Goal: Task Accomplishment & Management: Use online tool/utility

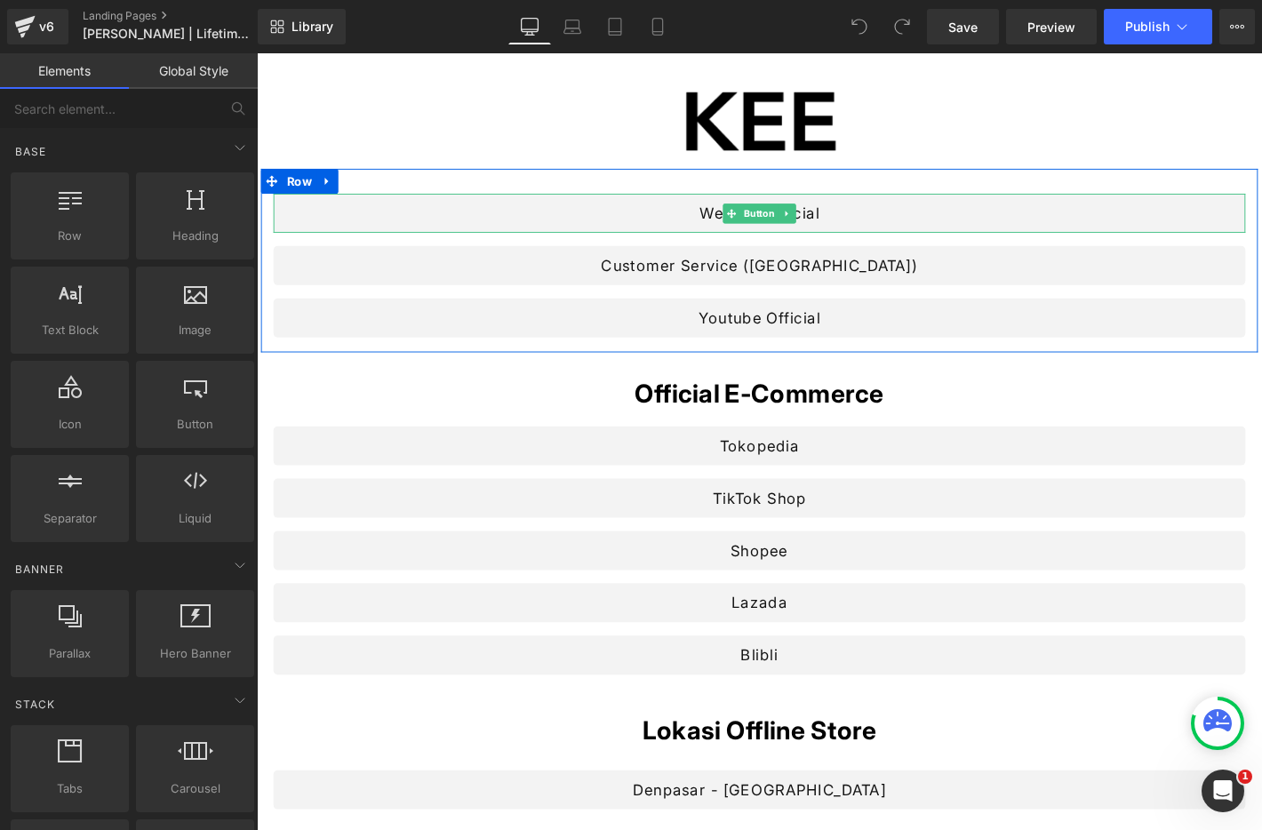
click at [841, 233] on link "Website Official" at bounding box center [795, 225] width 1040 height 42
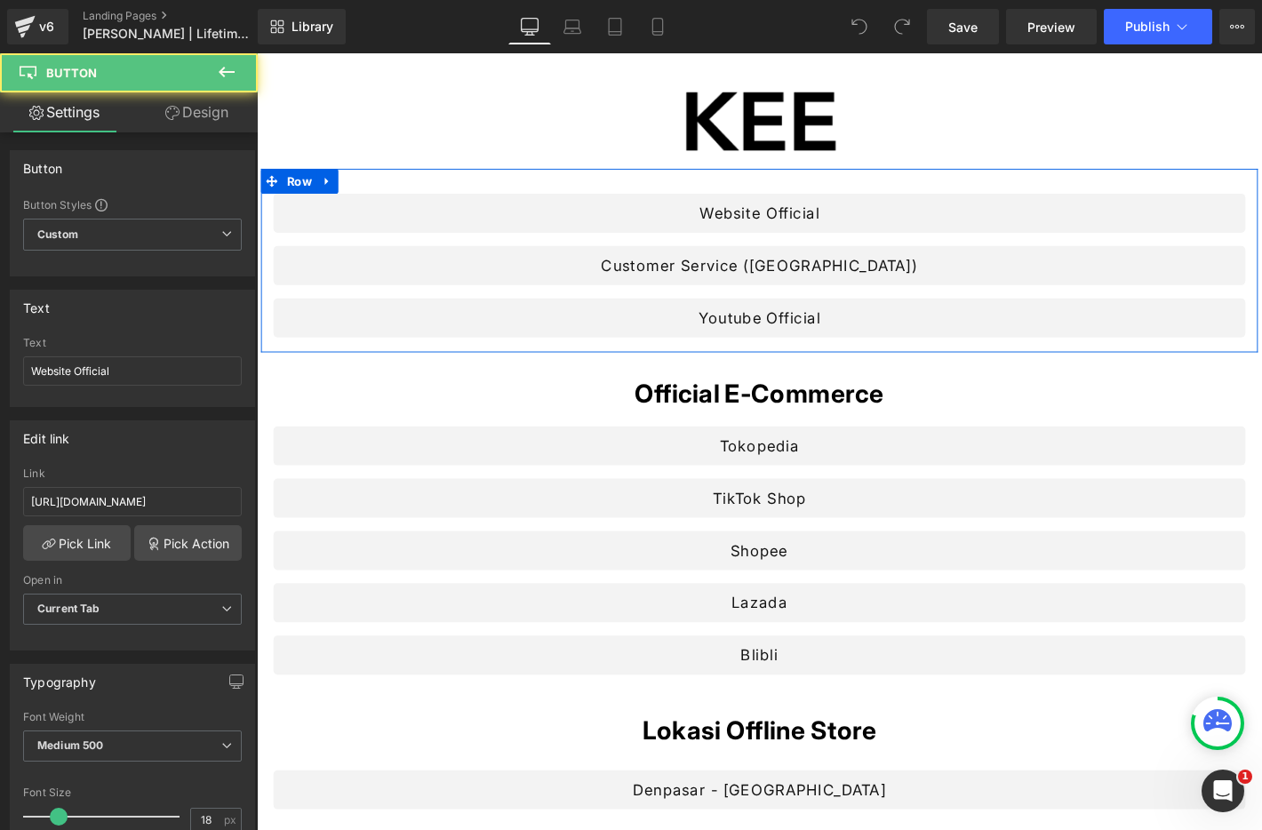
click at [726, 289] on link "Customer Service ([GEOGRAPHIC_DATA])" at bounding box center [795, 281] width 1040 height 42
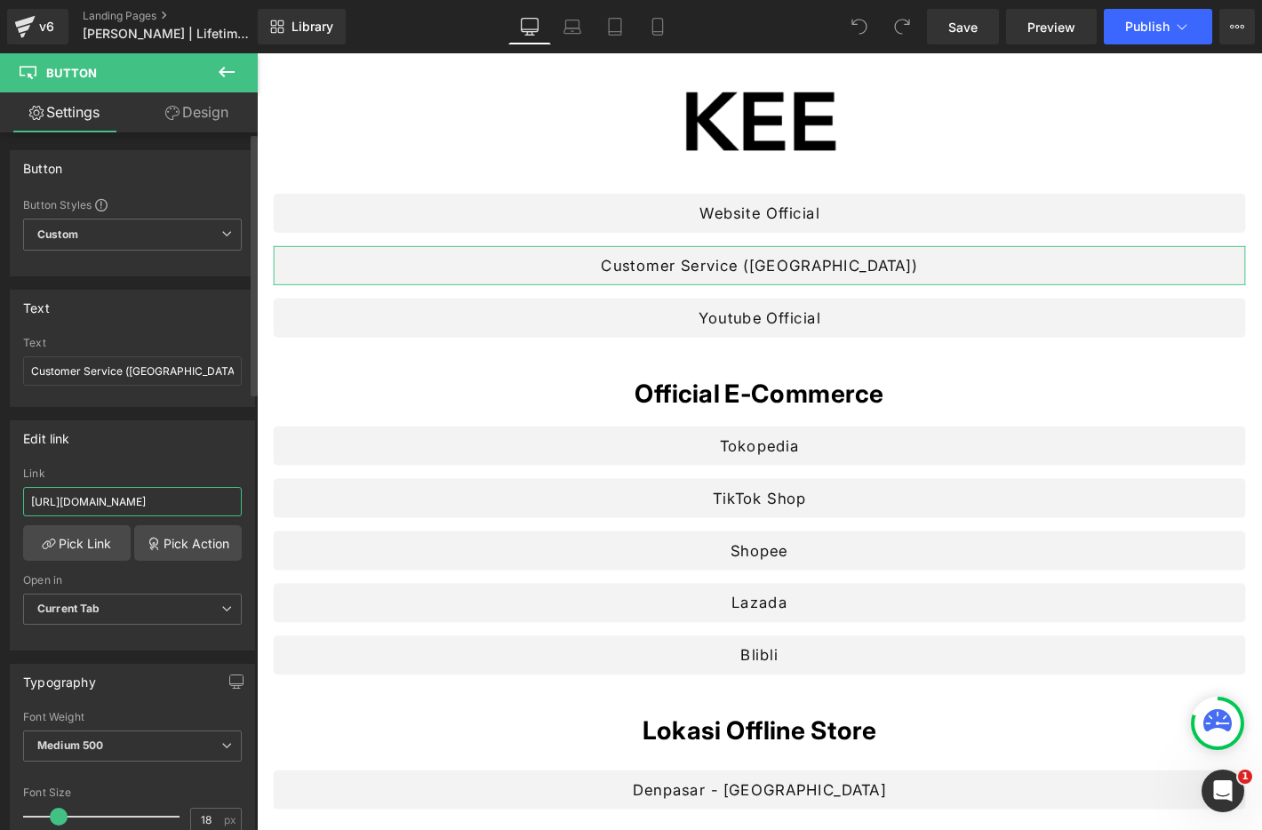
click at [208, 502] on input "[URL][DOMAIN_NAME]" at bounding box center [132, 501] width 219 height 29
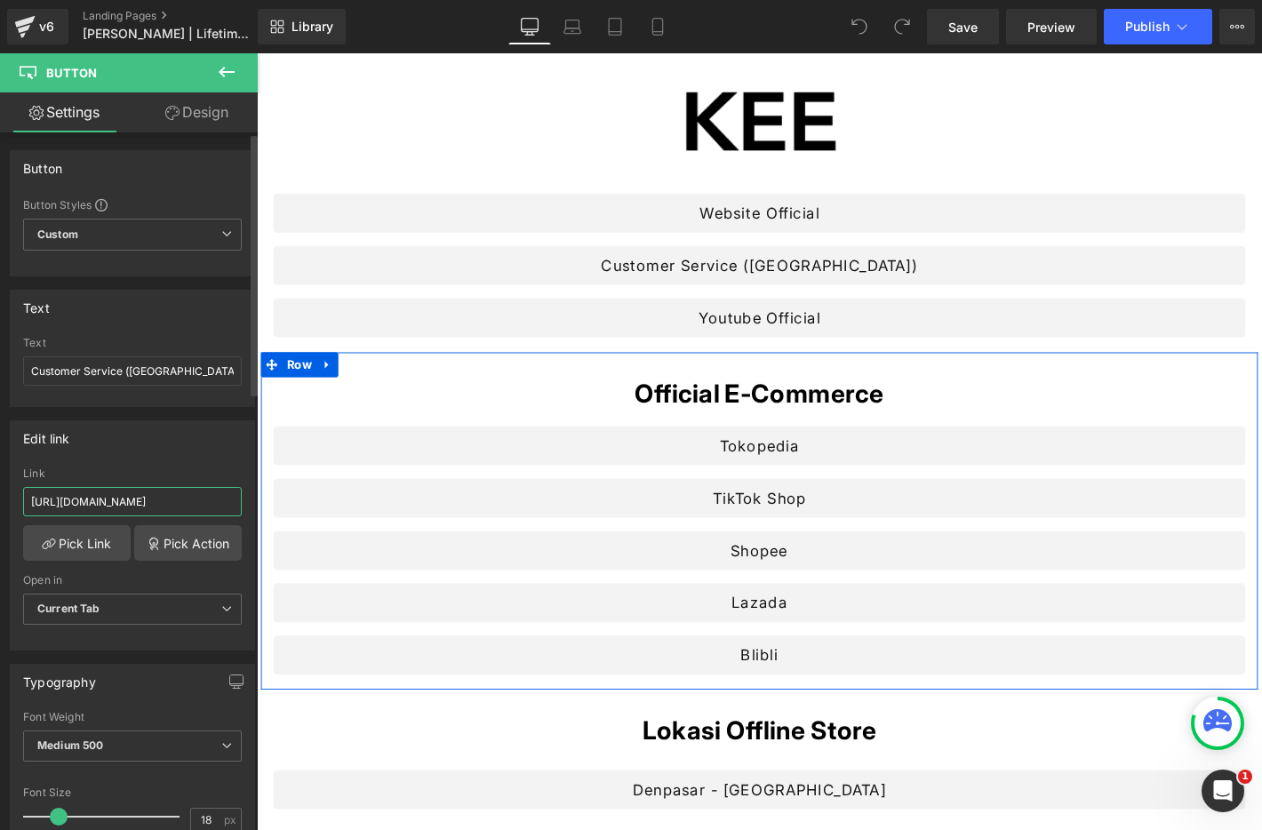
type input "[URL][DOMAIN_NAME]"
click at [234, 432] on div "Edit link" at bounding box center [133, 438] width 244 height 34
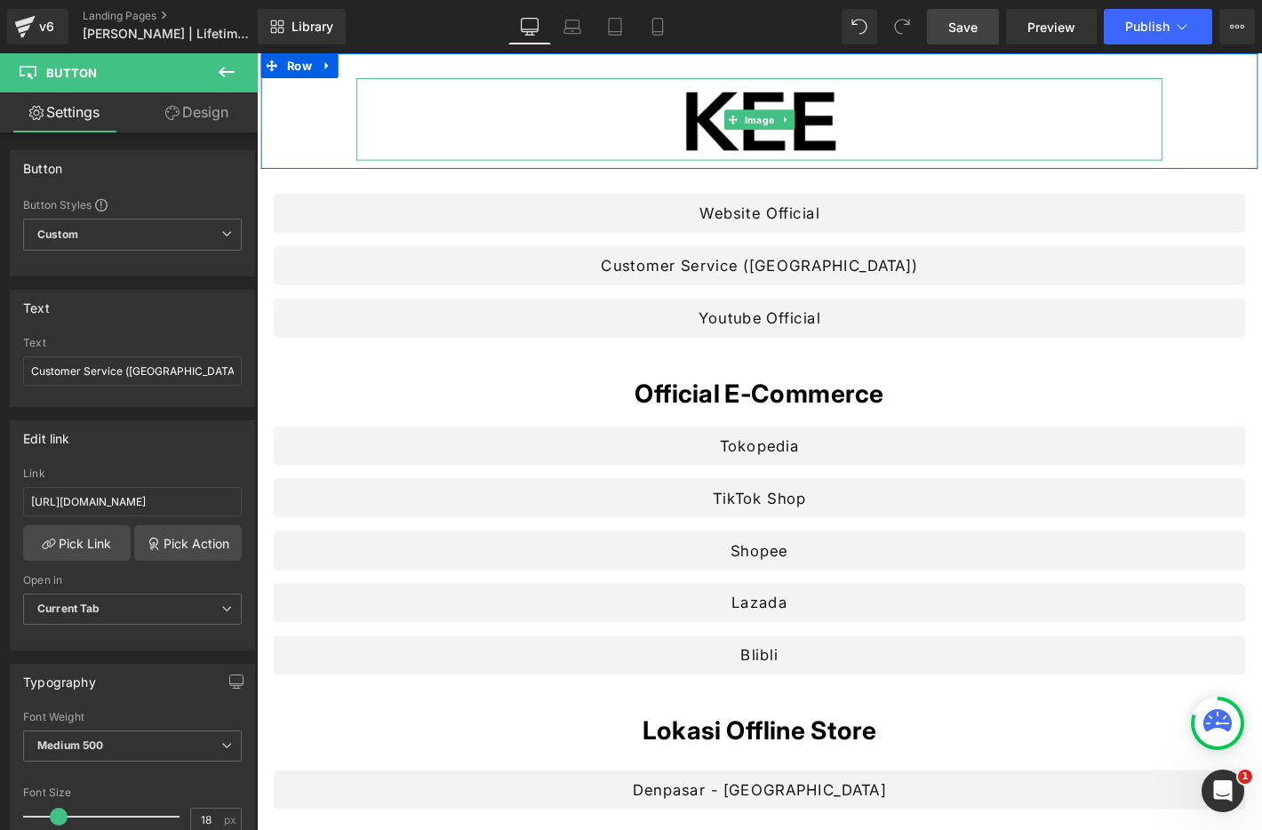
click at [970, 27] on span "Save" at bounding box center [963, 27] width 29 height 19
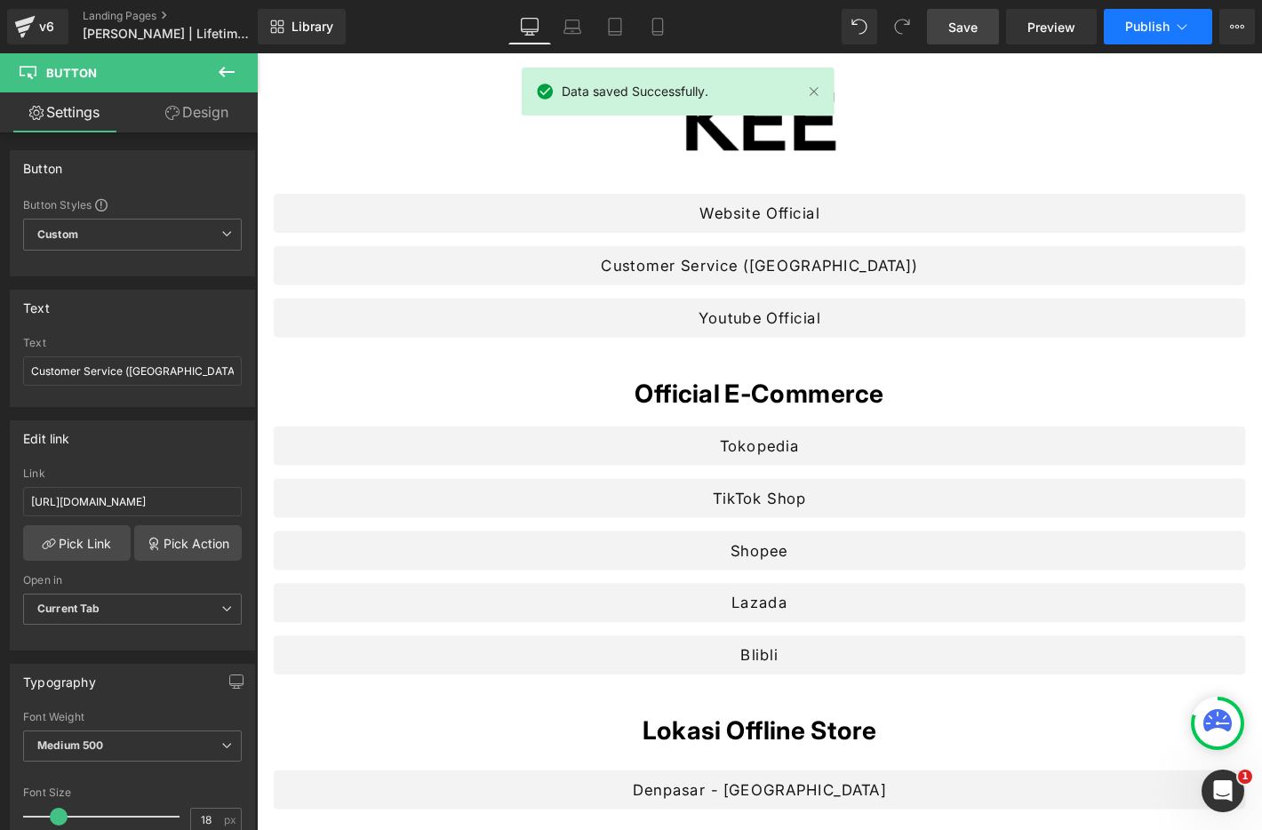
click at [1146, 33] on span "Publish" at bounding box center [1147, 27] width 44 height 14
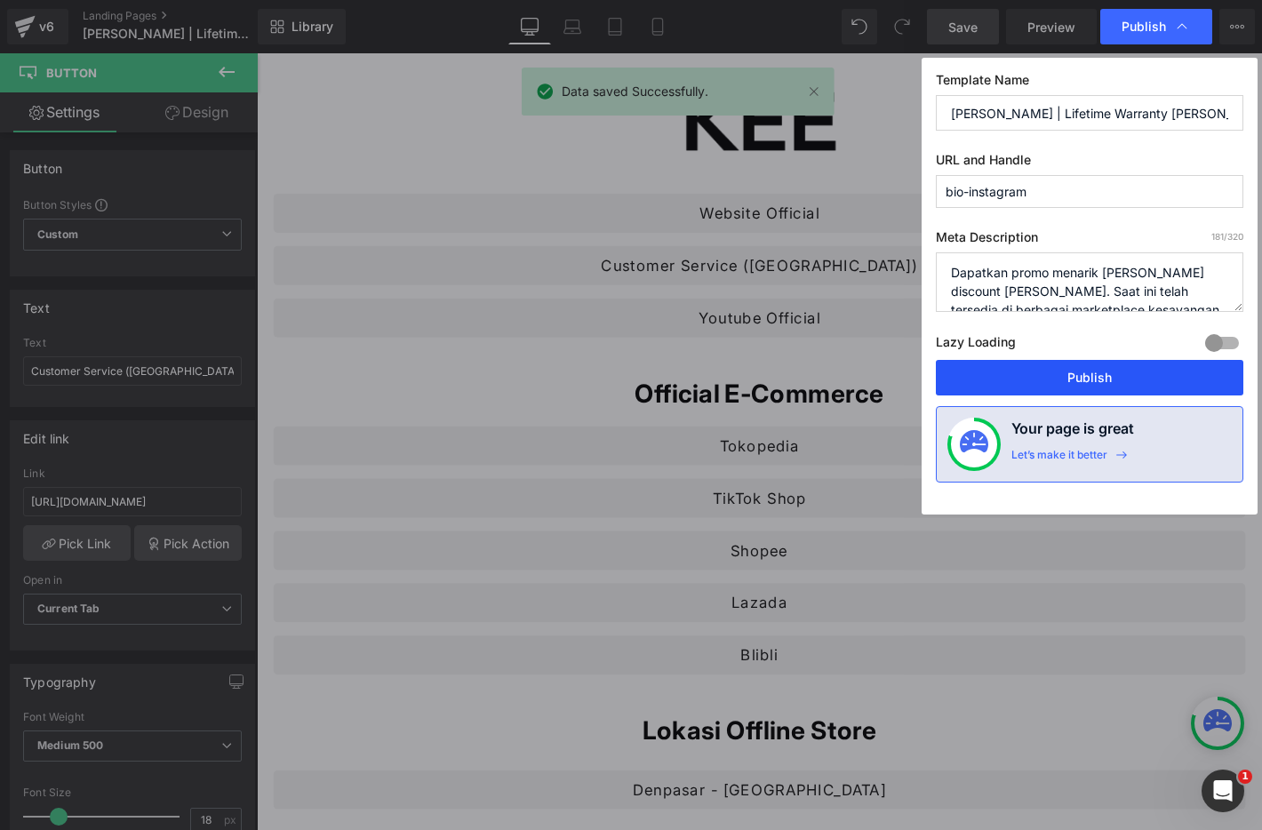
click at [1137, 375] on button "Publish" at bounding box center [1090, 378] width 308 height 36
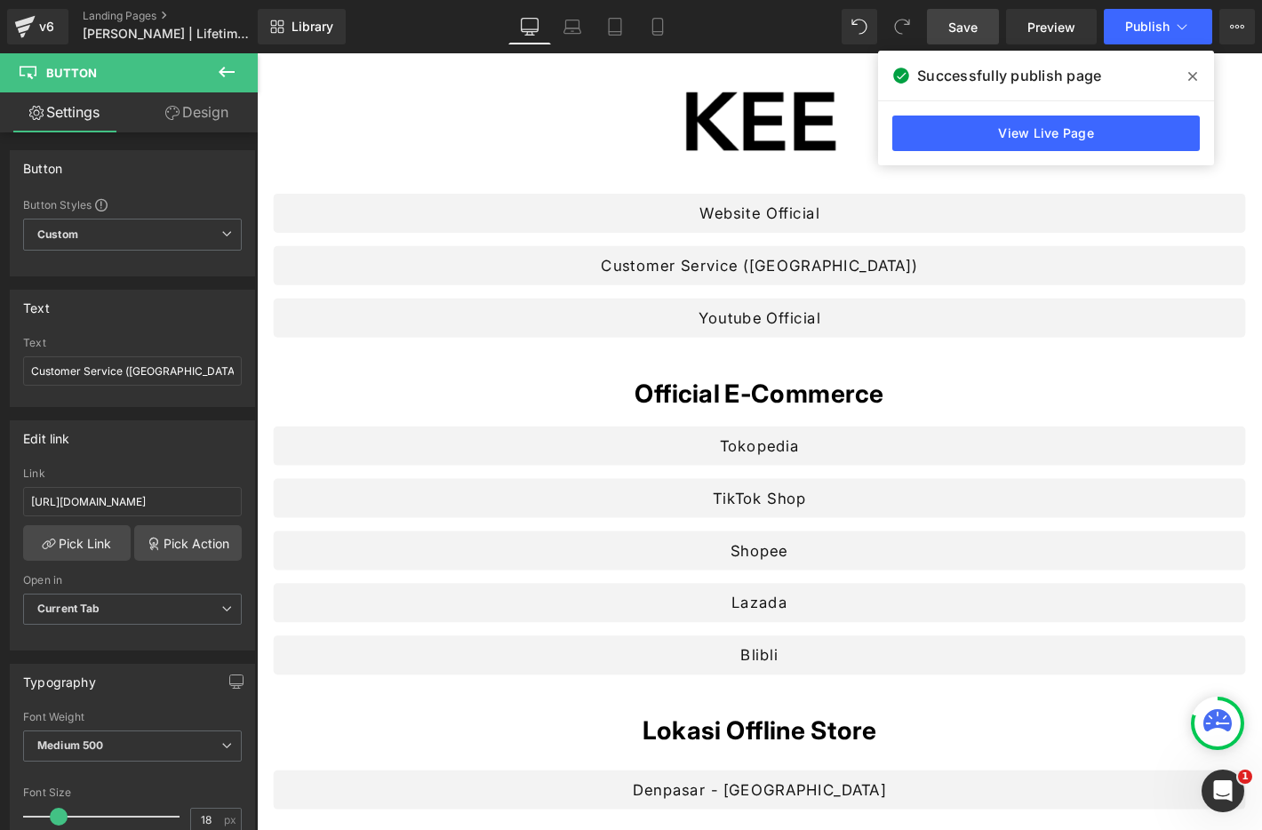
click at [1192, 77] on icon at bounding box center [1193, 76] width 9 height 14
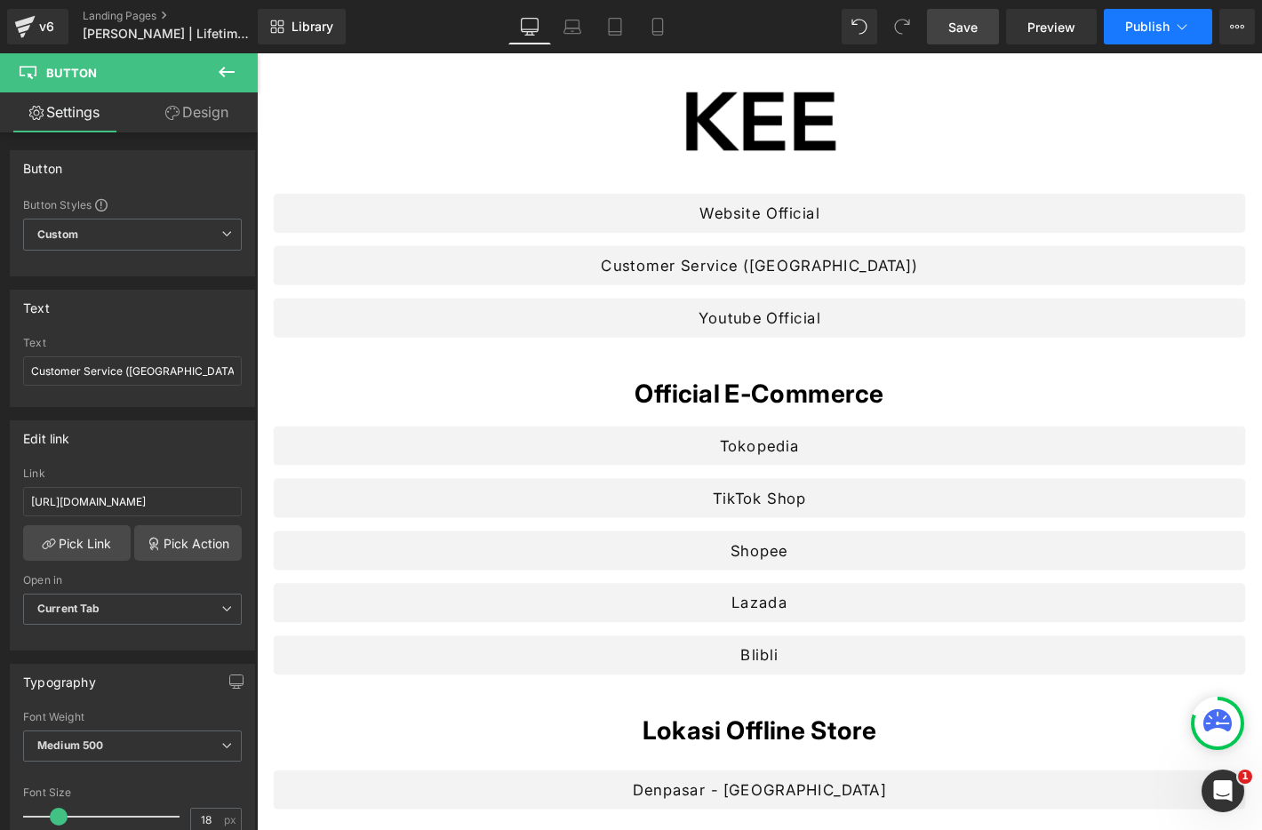
click at [1117, 14] on button "Publish" at bounding box center [1158, 27] width 108 height 36
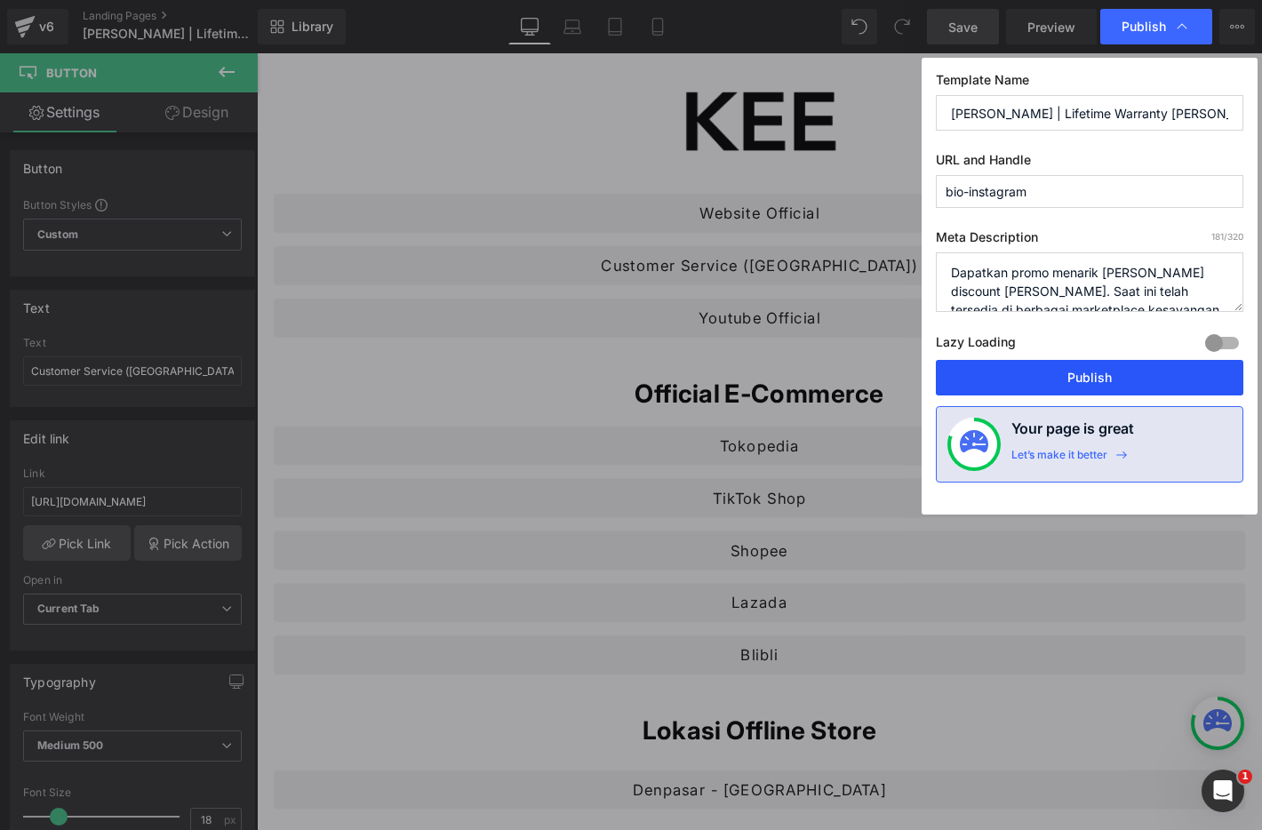
click at [1117, 376] on button "Publish" at bounding box center [1090, 378] width 308 height 36
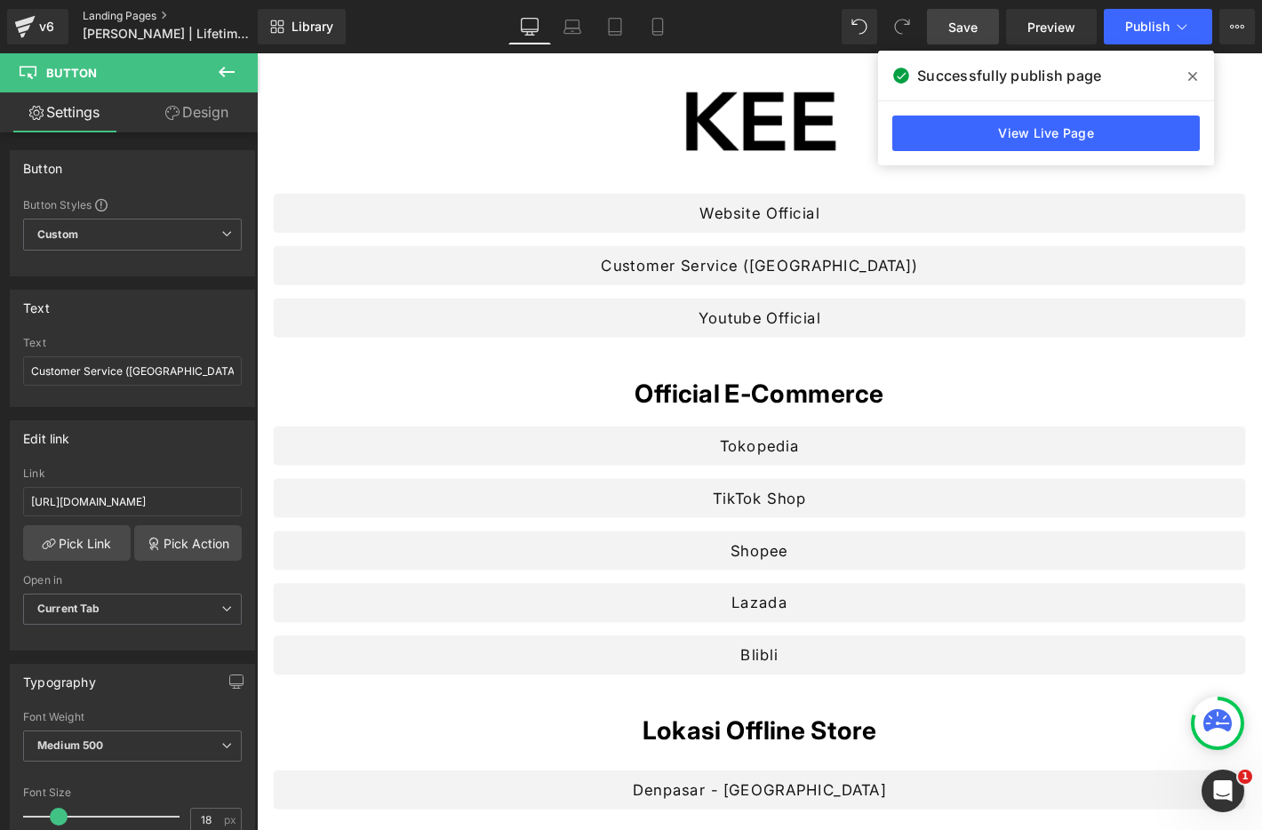
click at [110, 13] on link "Landing Pages" at bounding box center [185, 16] width 204 height 14
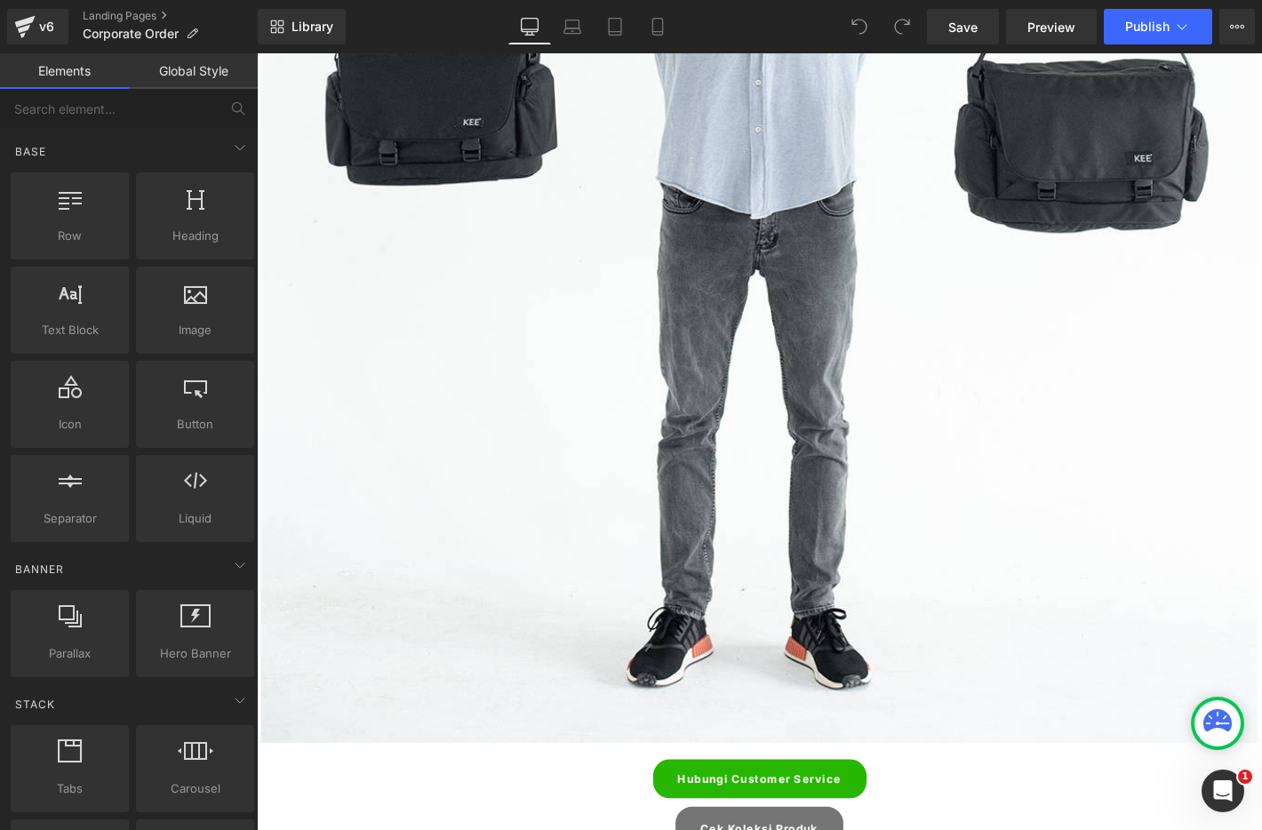
scroll to position [3644, 0]
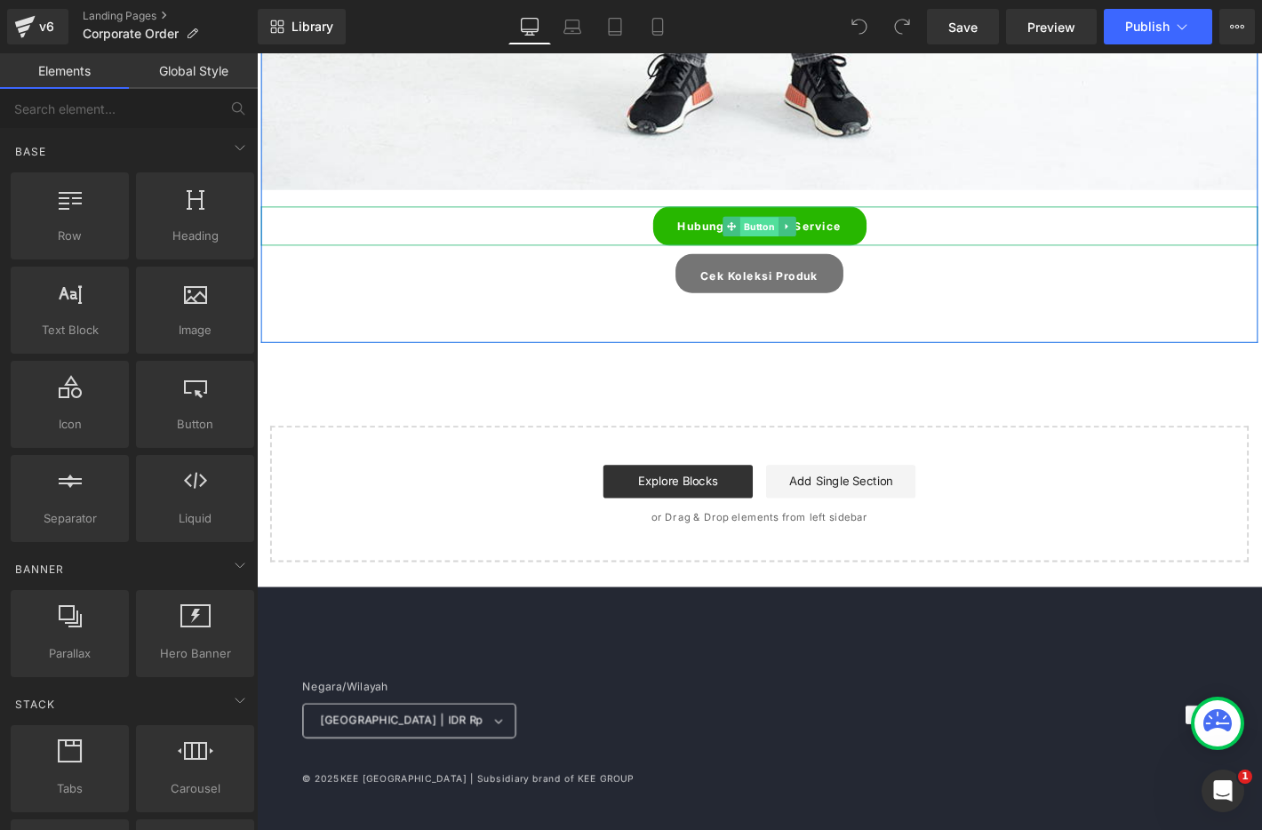
click at [797, 240] on span "Button" at bounding box center [794, 238] width 41 height 21
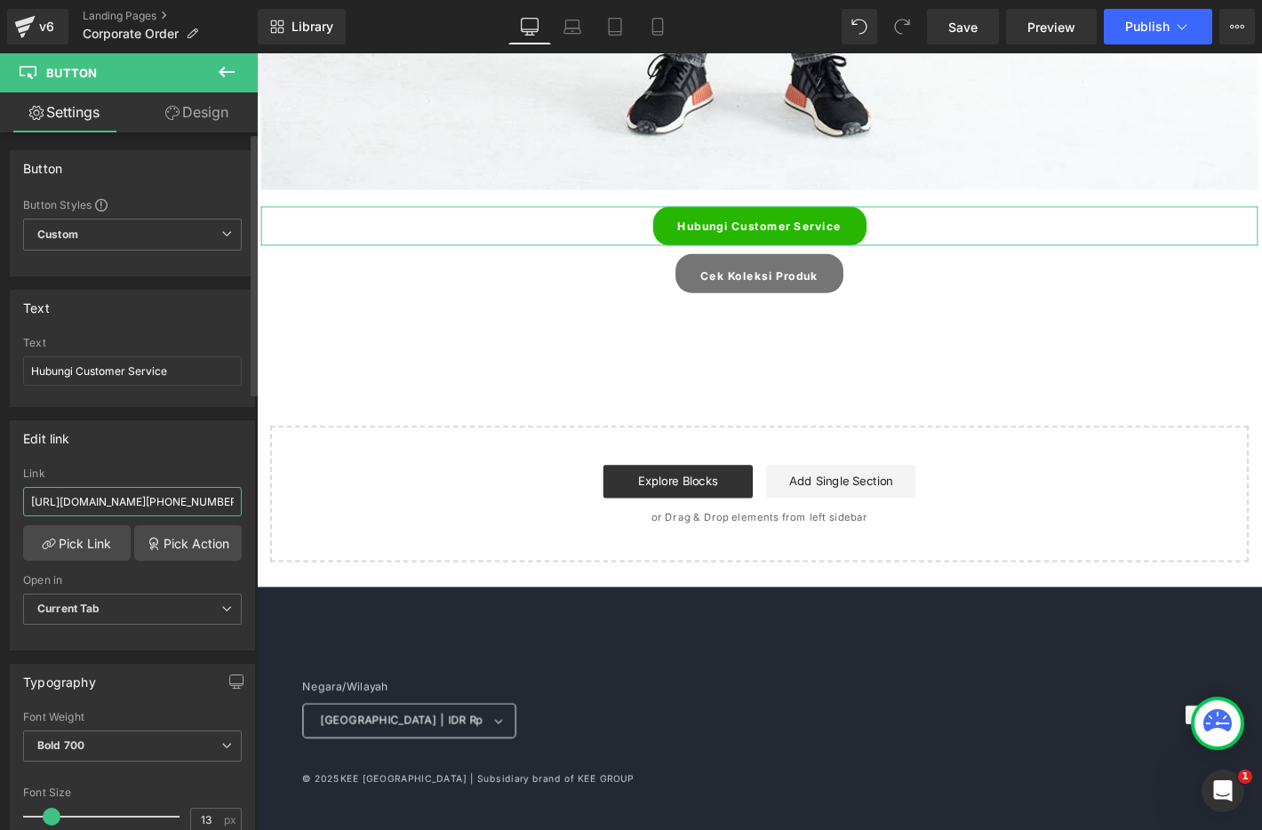
click at [188, 492] on input "https://api.whatsapp.com/send?phone=6287854340508&text=Hello%20admin%20KEE,%20s…" at bounding box center [132, 501] width 219 height 29
click at [168, 490] on input "https://api.whatsapp.com/send?phone=6287854340508&text=Hello%20admin%20KEE,%20s…" at bounding box center [132, 501] width 219 height 29
click at [182, 496] on input "https://api.whatsapp.com/send?phone=6287854340508&text=Hello%20admin%20KEE,%20s…" at bounding box center [132, 501] width 219 height 29
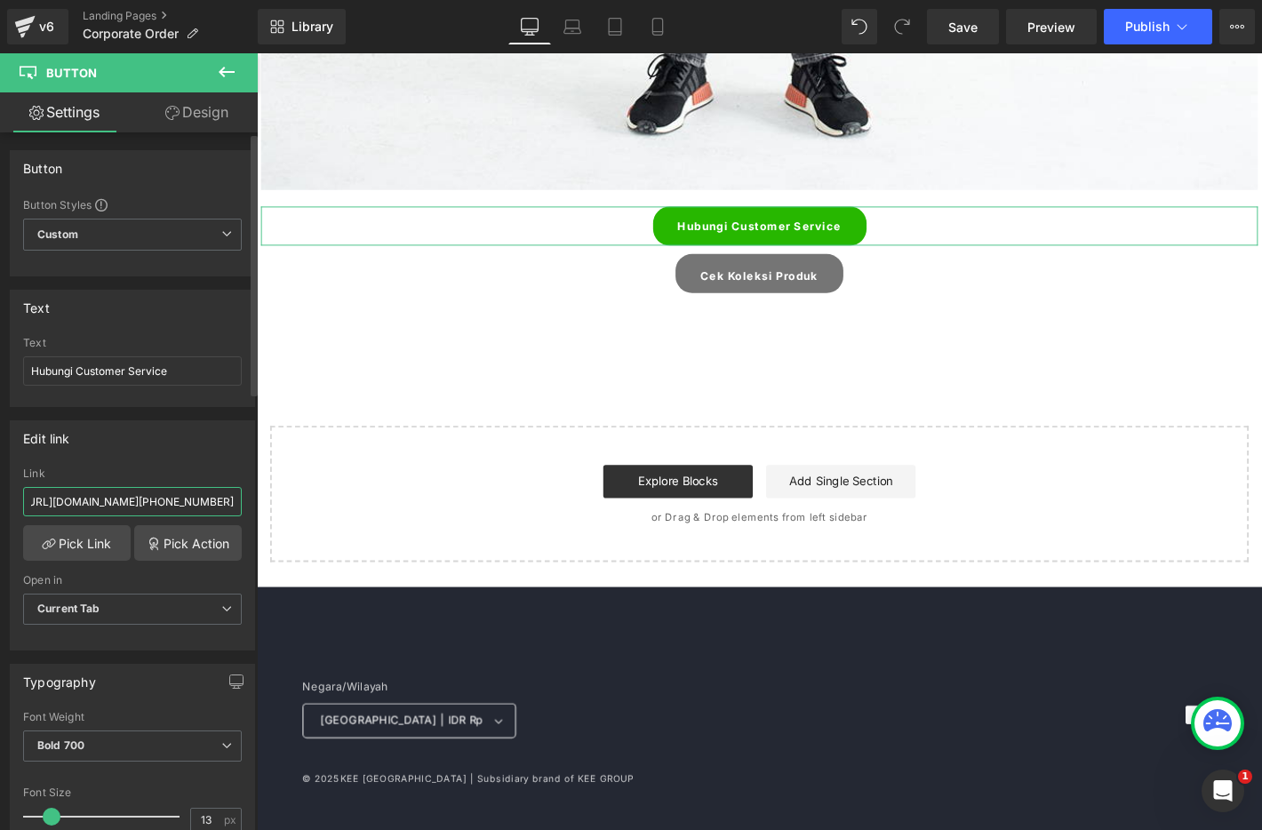
paste input "+62 878-5434-"
type input "https://api.whatsapp.com/send?phone=6287854340508&text=Hello%20admin%20KEE,%20s…"
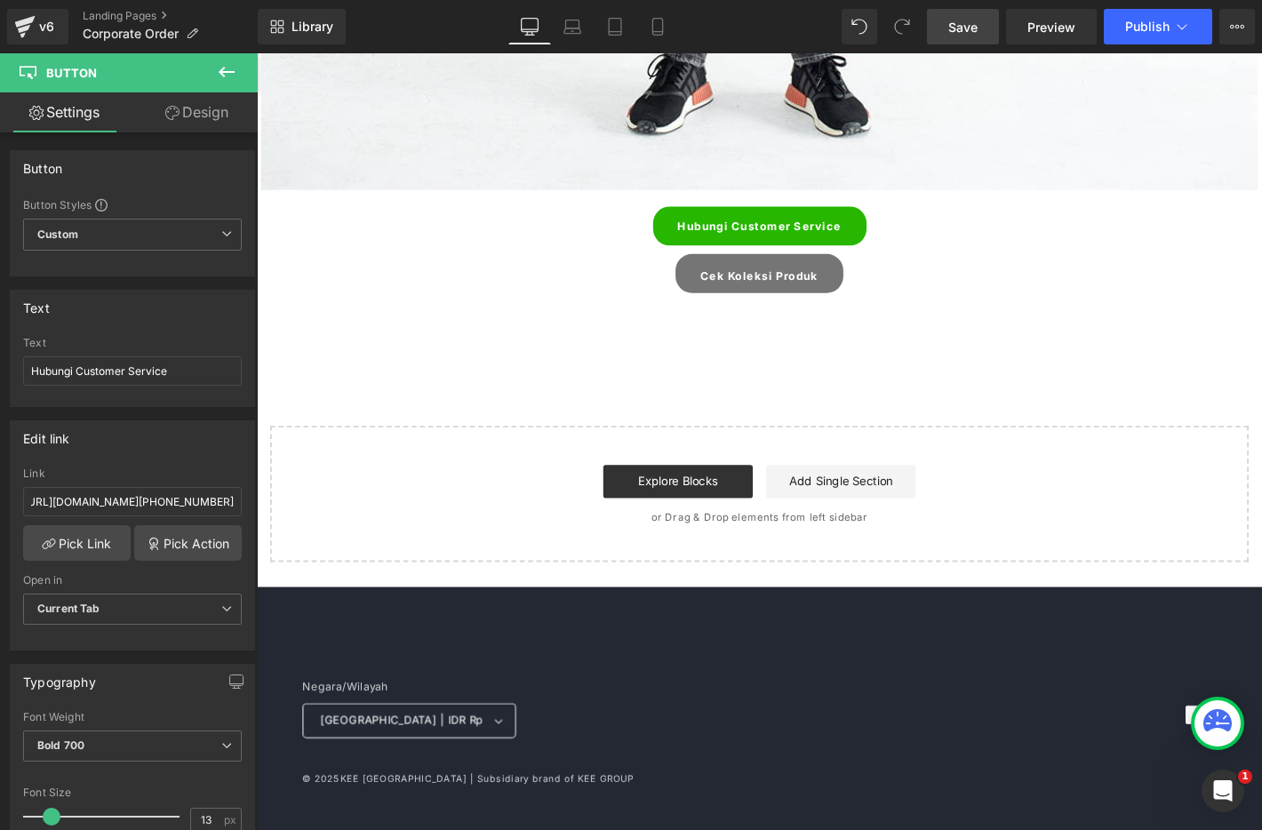
click at [989, 28] on link "Save" at bounding box center [963, 27] width 72 height 36
click at [1126, 34] on button "Publish" at bounding box center [1158, 27] width 108 height 36
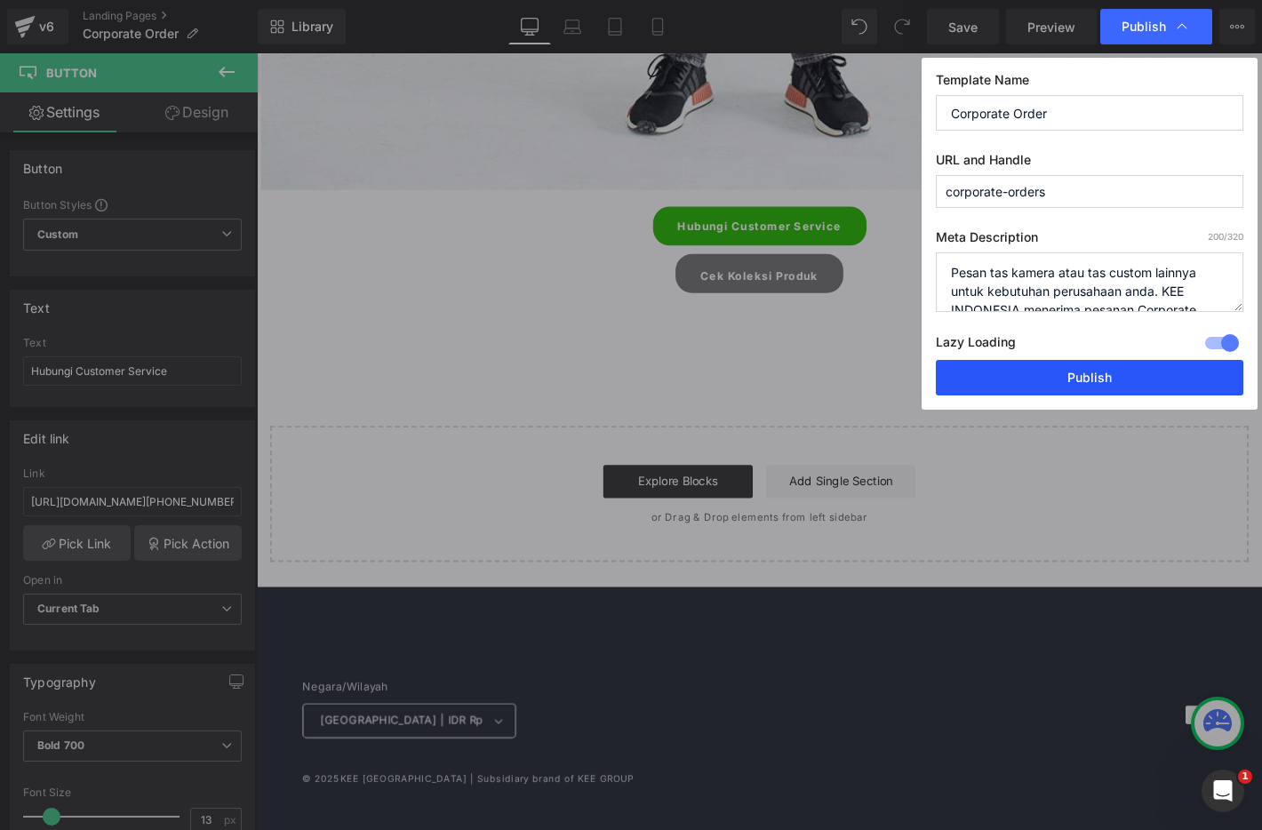
click at [1096, 374] on button "Publish" at bounding box center [1090, 378] width 308 height 36
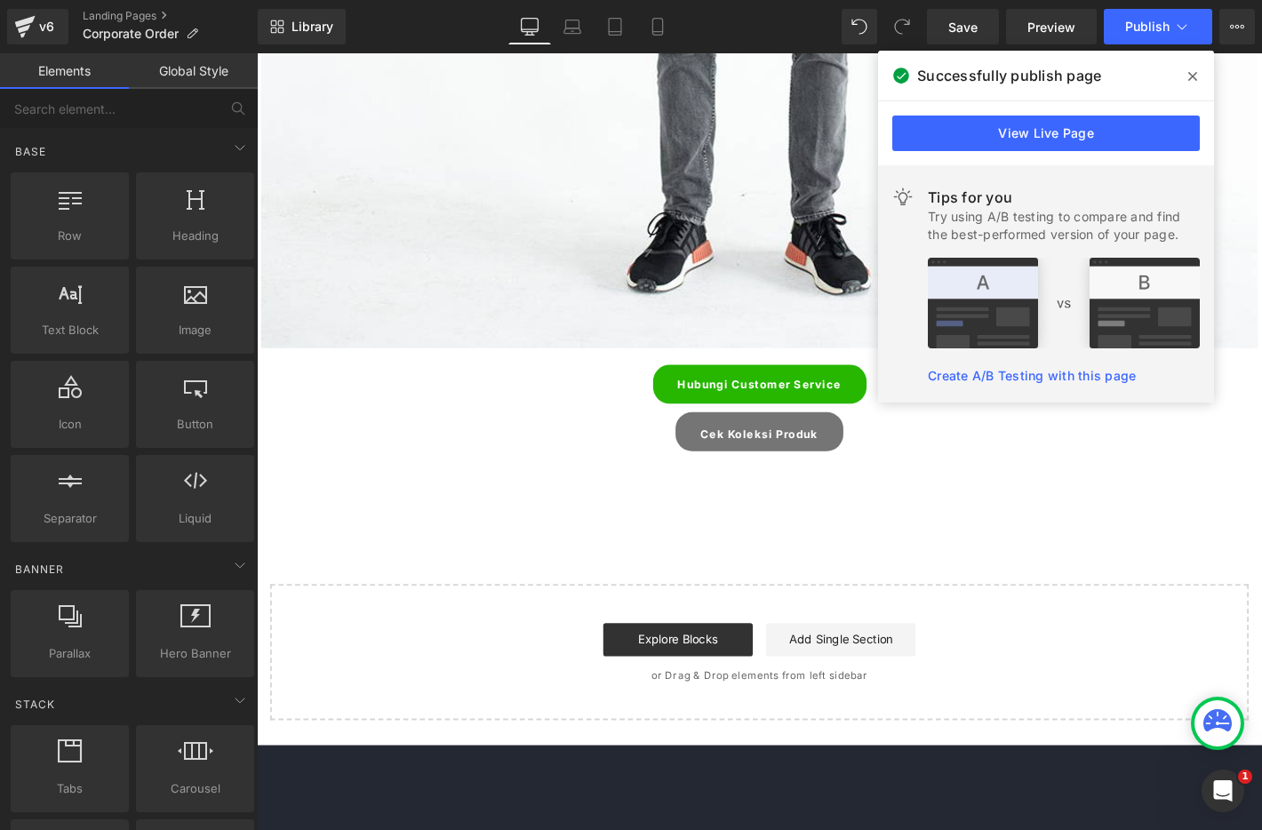
scroll to position [3457, 0]
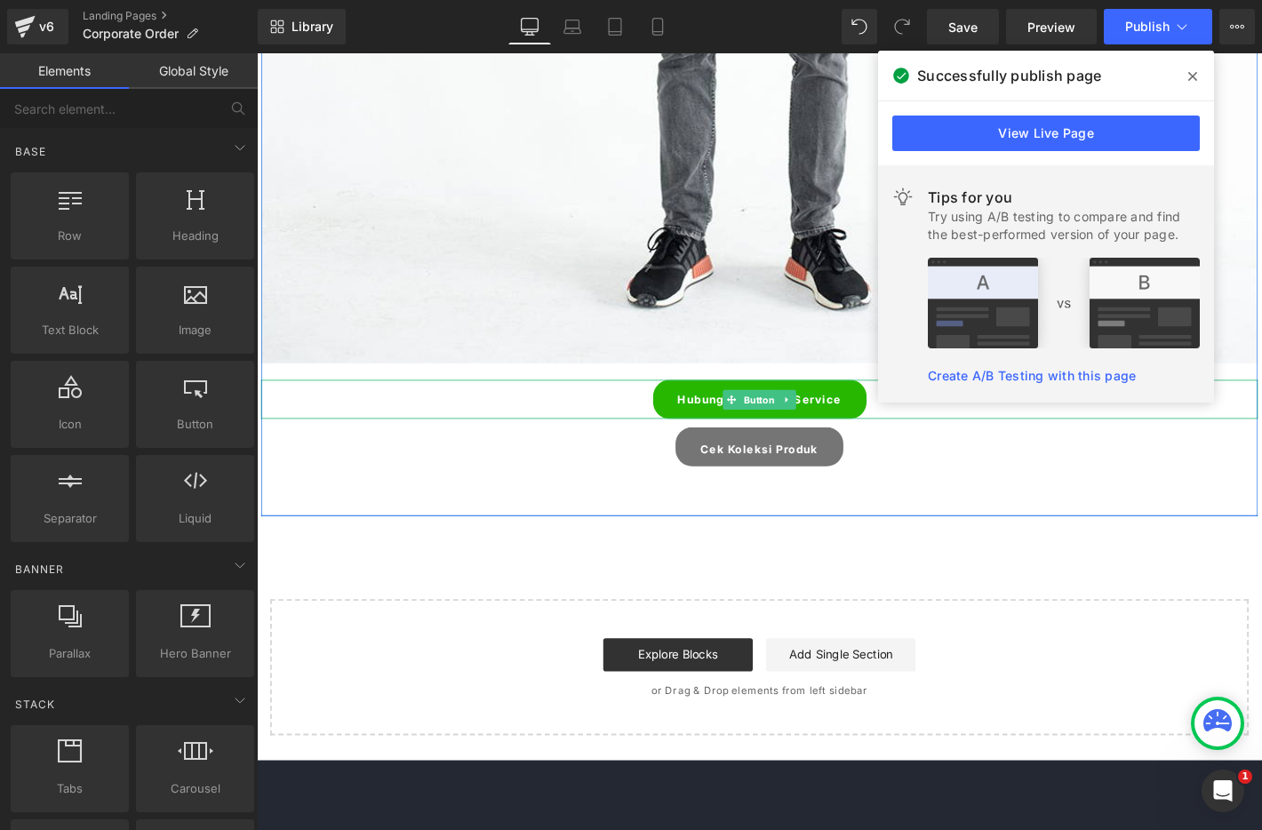
click at [837, 420] on link "Hubungi Customer Service" at bounding box center [795, 424] width 228 height 42
